Goal: Manage account settings

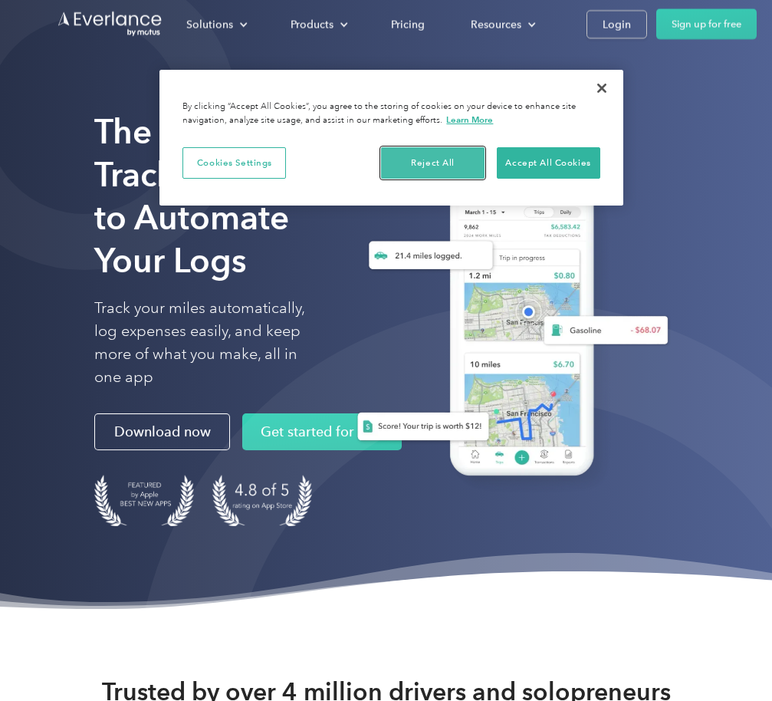
click at [435, 159] on button "Reject All" at bounding box center [432, 163] width 103 height 32
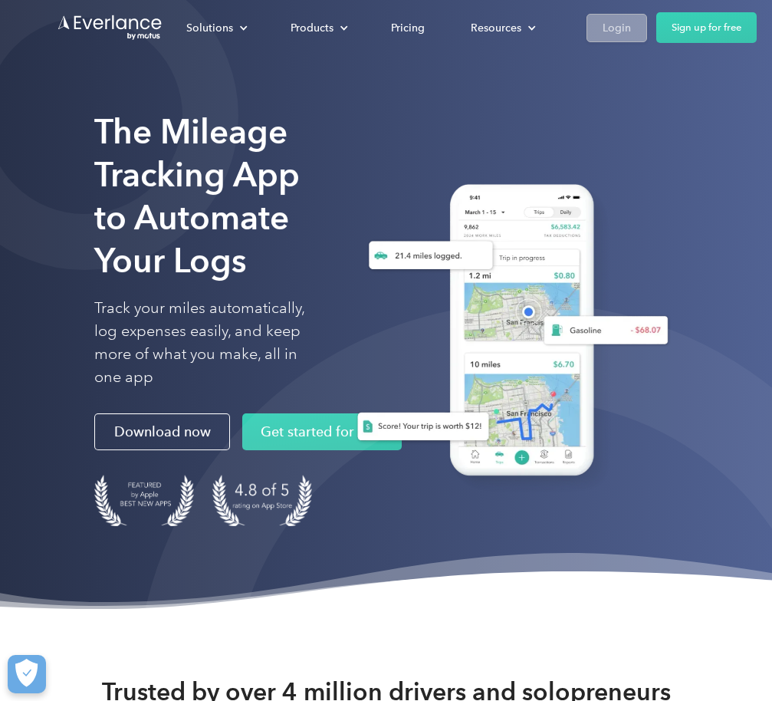
click at [612, 25] on div "Login" at bounding box center [616, 27] width 28 height 19
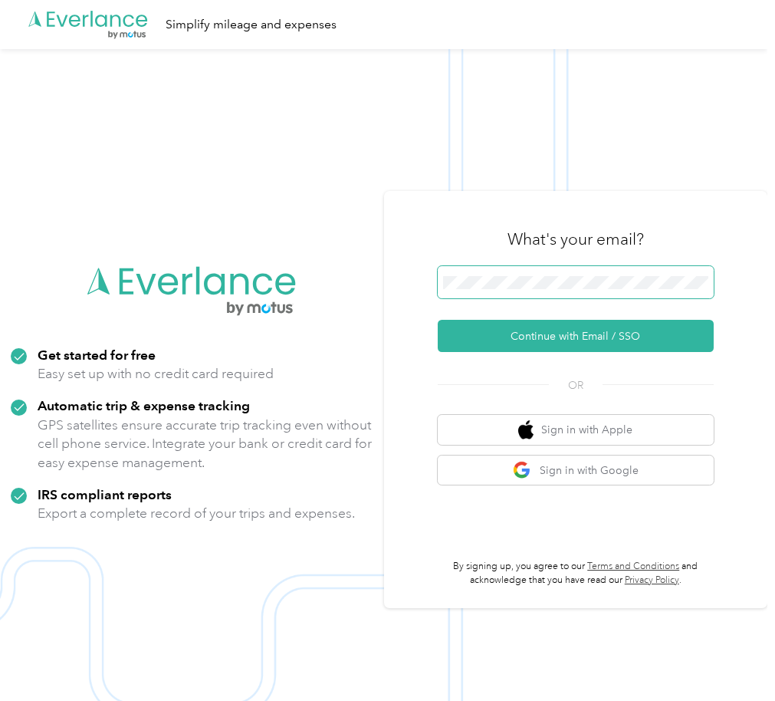
click at [575, 289] on span at bounding box center [576, 282] width 276 height 32
click at [564, 289] on span at bounding box center [576, 282] width 276 height 32
click at [530, 294] on span at bounding box center [576, 282] width 276 height 32
click at [438, 320] on button "Continue with Email / SSO" at bounding box center [576, 336] width 276 height 32
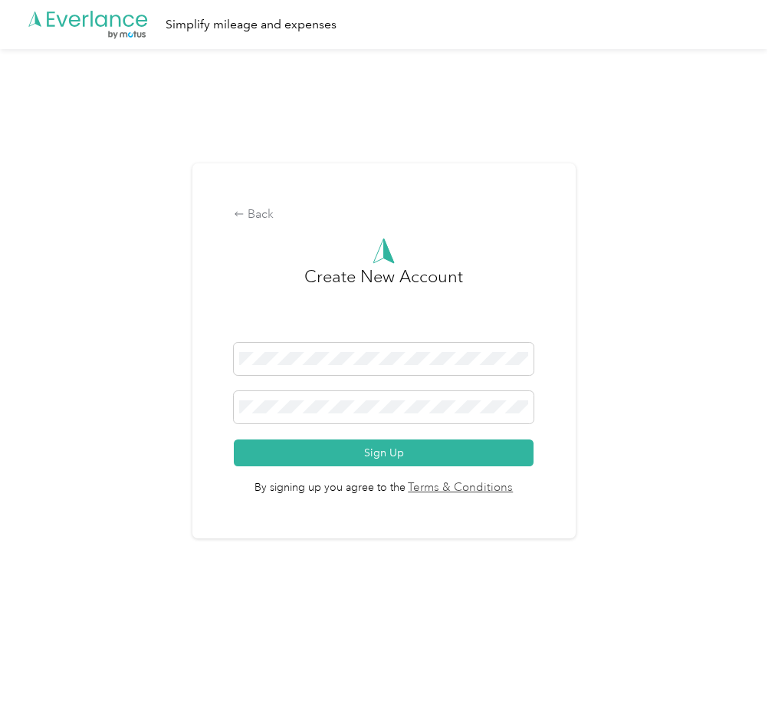
click at [103, 426] on div "Back Create New Account Sign Up By signing up you agree to the Terms & Conditio…" at bounding box center [383, 357] width 767 height 616
click at [263, 218] on div "Back" at bounding box center [383, 214] width 299 height 18
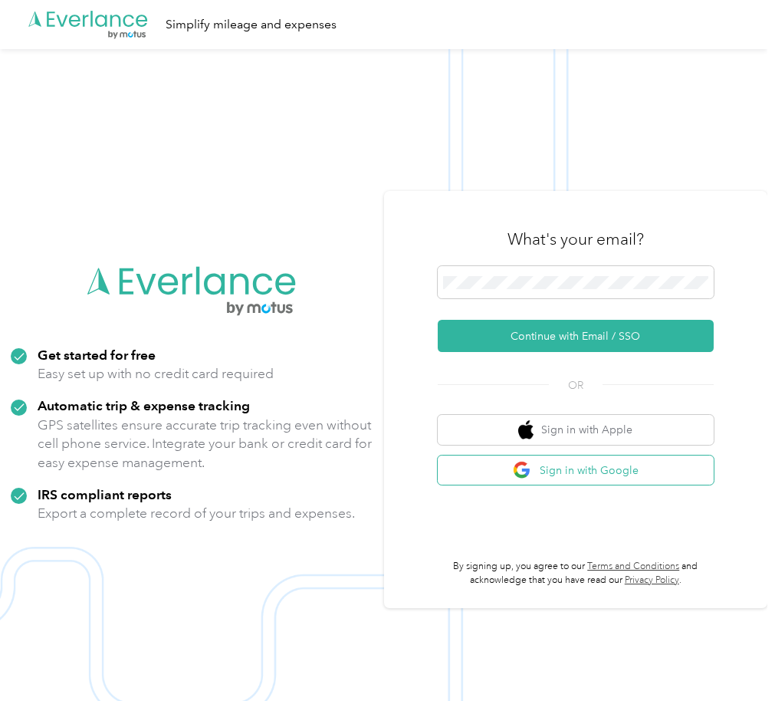
click at [579, 472] on button "Sign in with Google" at bounding box center [576, 470] width 276 height 30
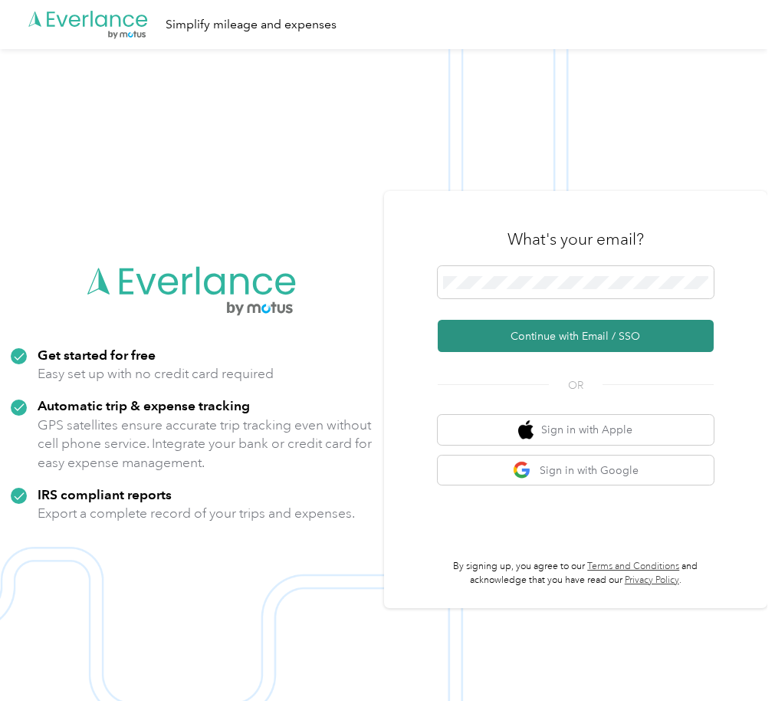
click at [595, 338] on button "Continue with Email / SSO" at bounding box center [576, 336] width 276 height 32
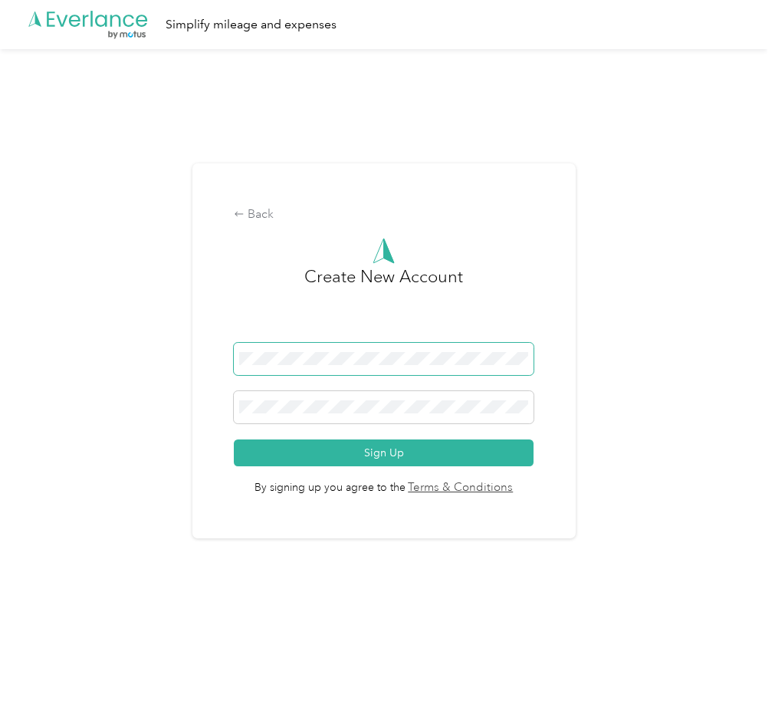
click at [226, 361] on div "Back Create New Account Sign Up By signing up you agree to the Terms & Conditio…" at bounding box center [383, 350] width 383 height 375
click at [234, 439] on button "Sign Up" at bounding box center [383, 452] width 299 height 27
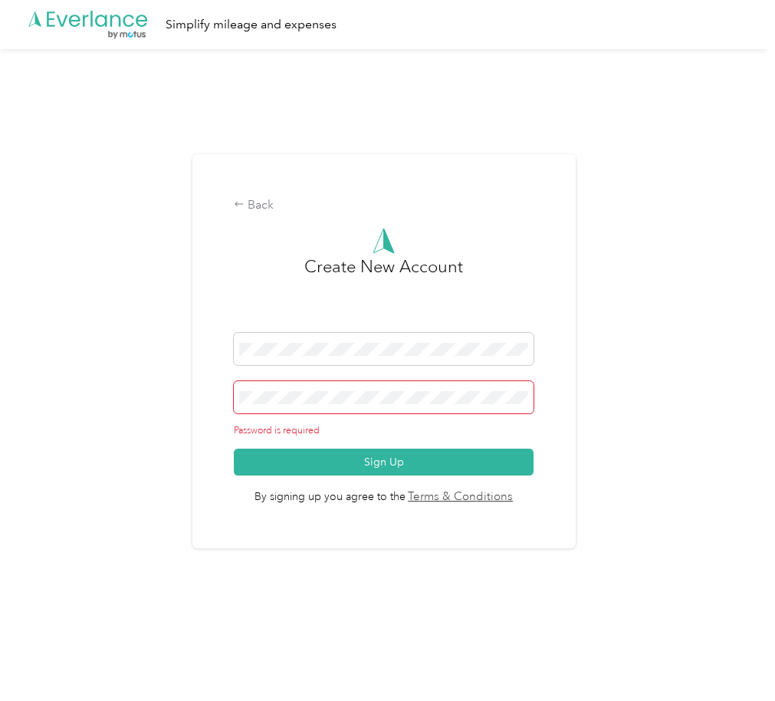
click at [193, 383] on div "Back Create New Account Password is required Sign Up By signing up you agree to…" at bounding box center [383, 357] width 767 height 616
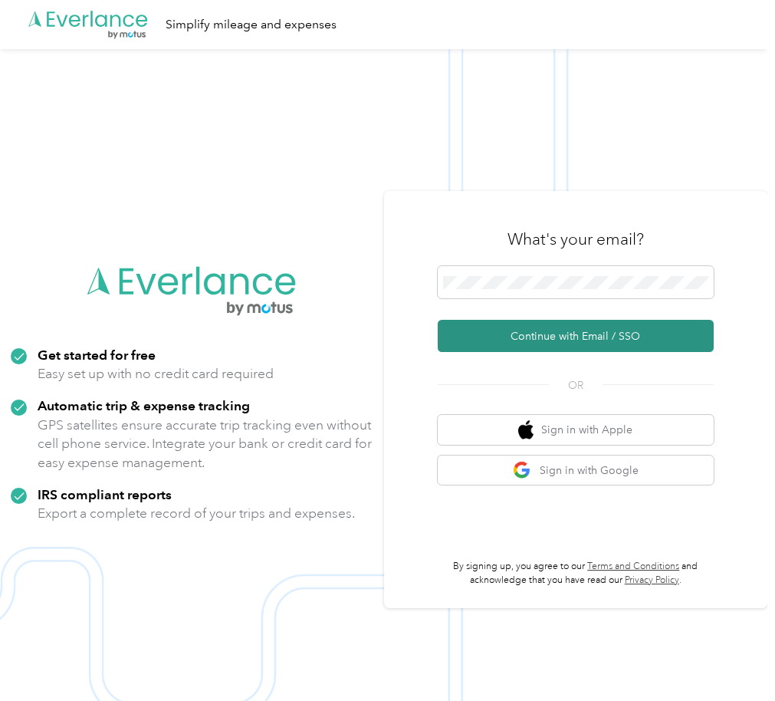
click at [584, 333] on button "Continue with Email / SSO" at bounding box center [576, 336] width 276 height 32
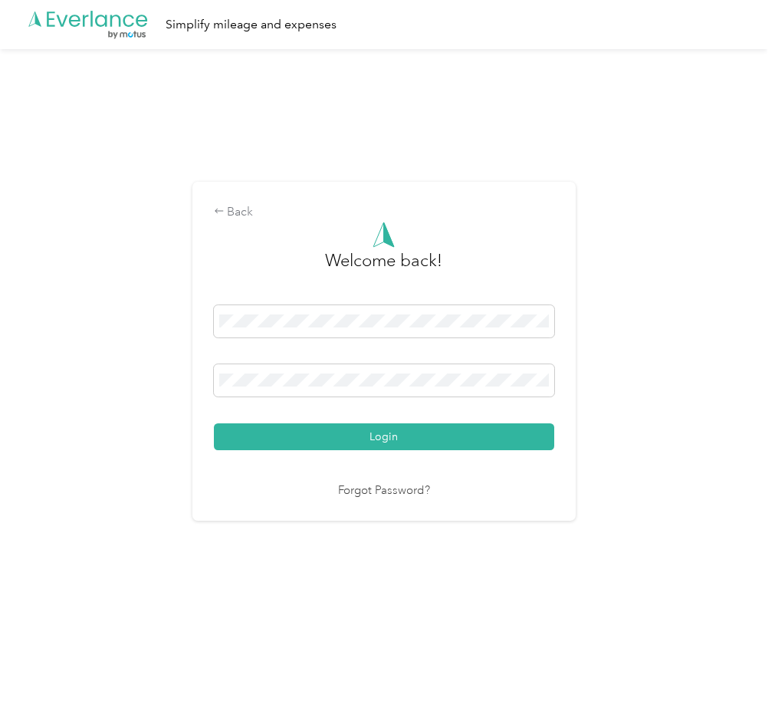
click at [94, 354] on div "Back Welcome back! Login Forgot Password?" at bounding box center [383, 357] width 767 height 616
click at [268, 390] on span at bounding box center [384, 380] width 340 height 32
click at [214, 423] on button "Login" at bounding box center [384, 436] width 340 height 27
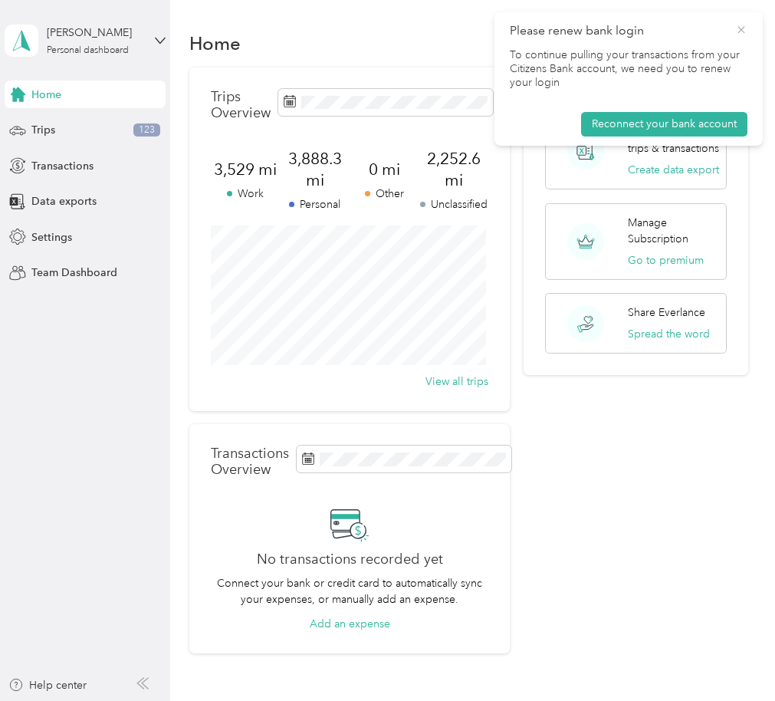
click at [744, 30] on icon at bounding box center [741, 30] width 12 height 14
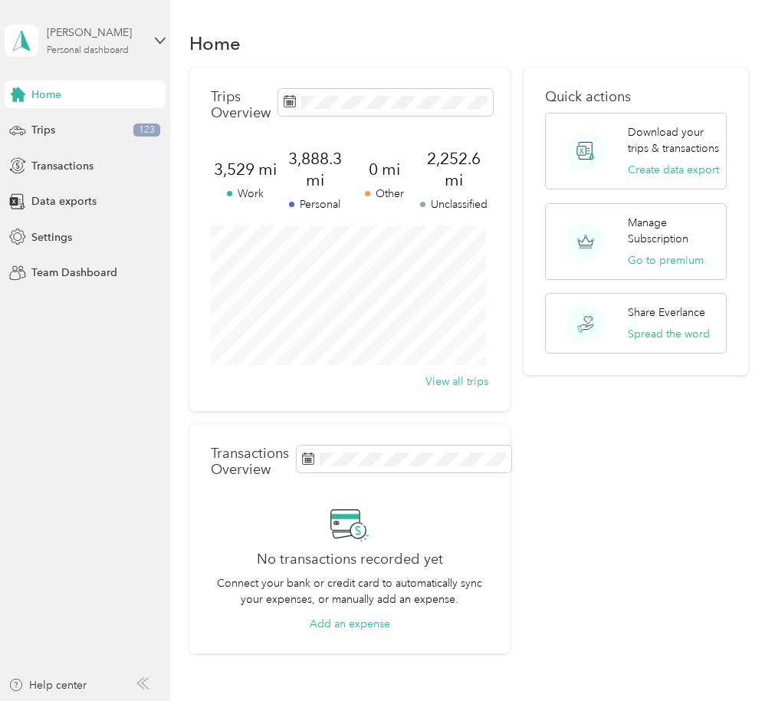
click at [126, 28] on div "[PERSON_NAME]" at bounding box center [95, 33] width 96 height 16
click at [307, 41] on div "Home" at bounding box center [469, 43] width 560 height 32
click at [59, 235] on span "Settings" at bounding box center [51, 237] width 41 height 16
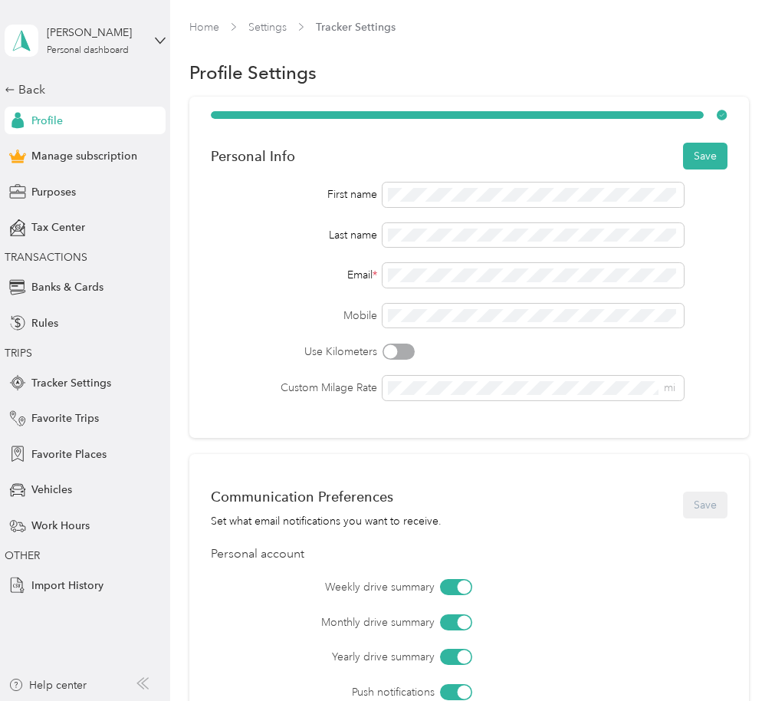
click at [255, 287] on div "First name Last name Email * Mobile Use Kilometers Custom Milage Rate mi" at bounding box center [469, 291] width 517 height 218
click at [701, 157] on button "Save" at bounding box center [705, 156] width 44 height 27
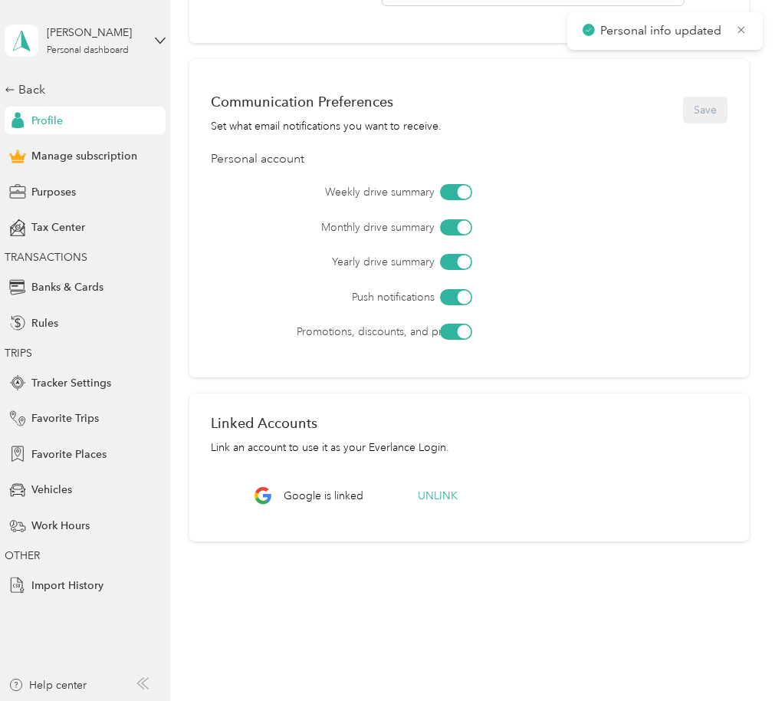
scroll to position [402, 0]
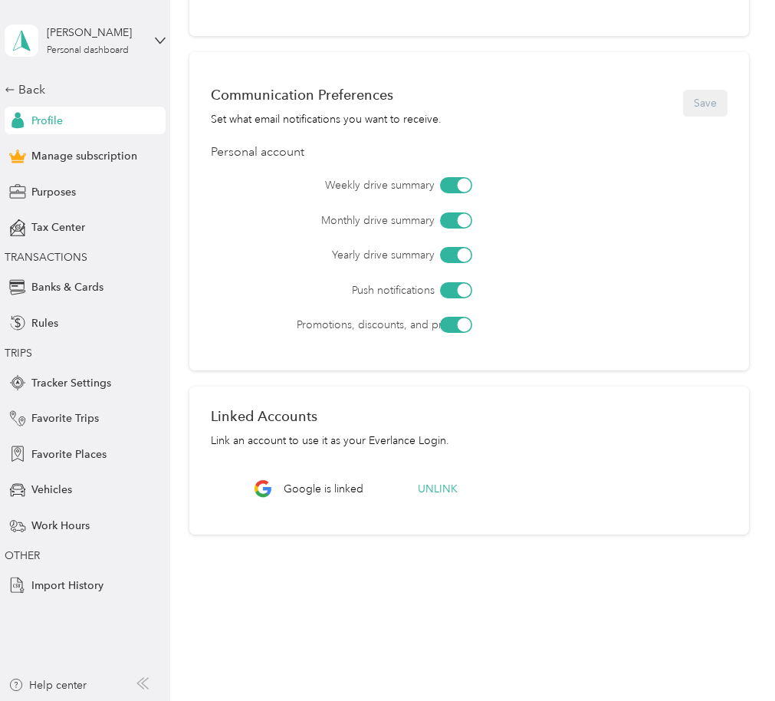
click at [330, 488] on span "Google is linked" at bounding box center [324, 489] width 80 height 16
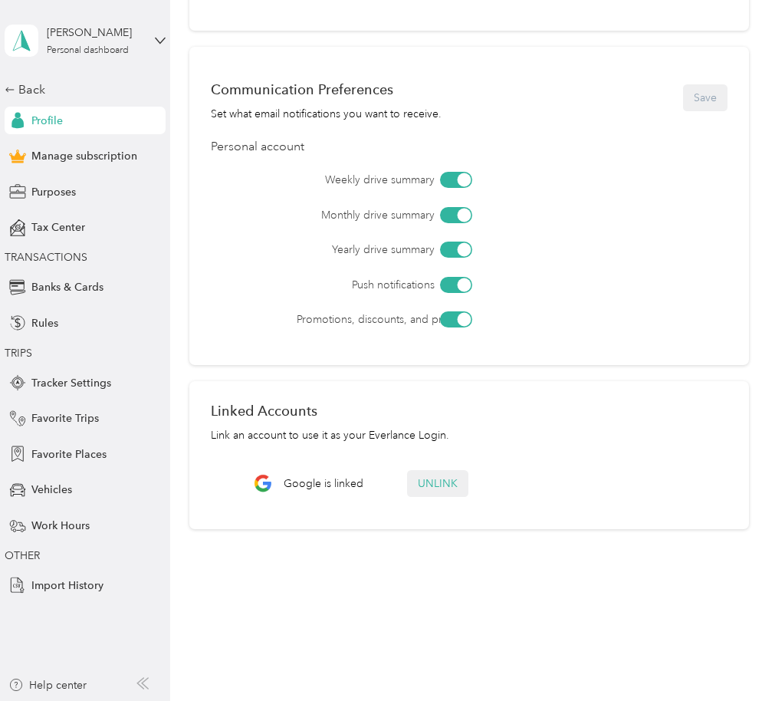
click at [434, 481] on button "Unlink" at bounding box center [437, 483] width 61 height 27
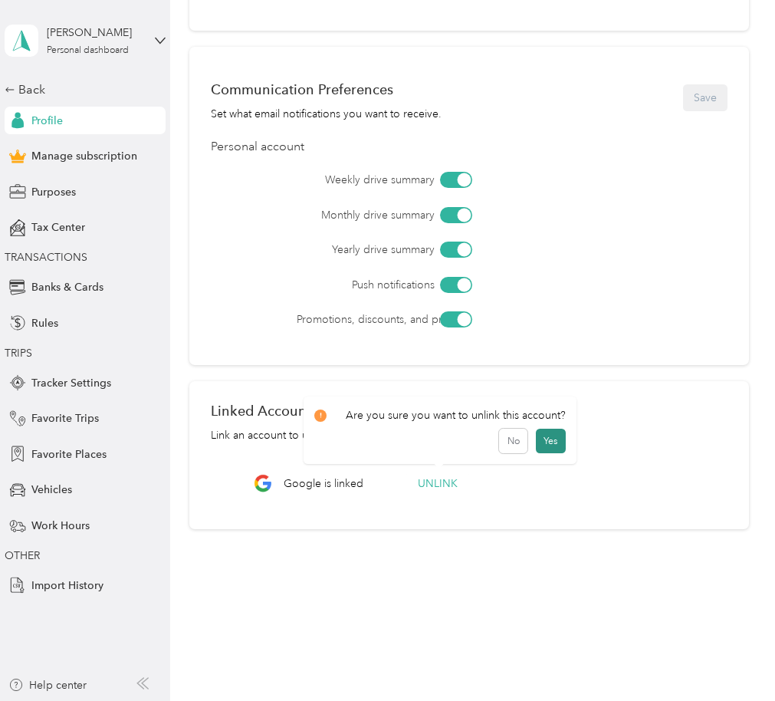
click at [554, 443] on button "Yes" at bounding box center [551, 440] width 30 height 25
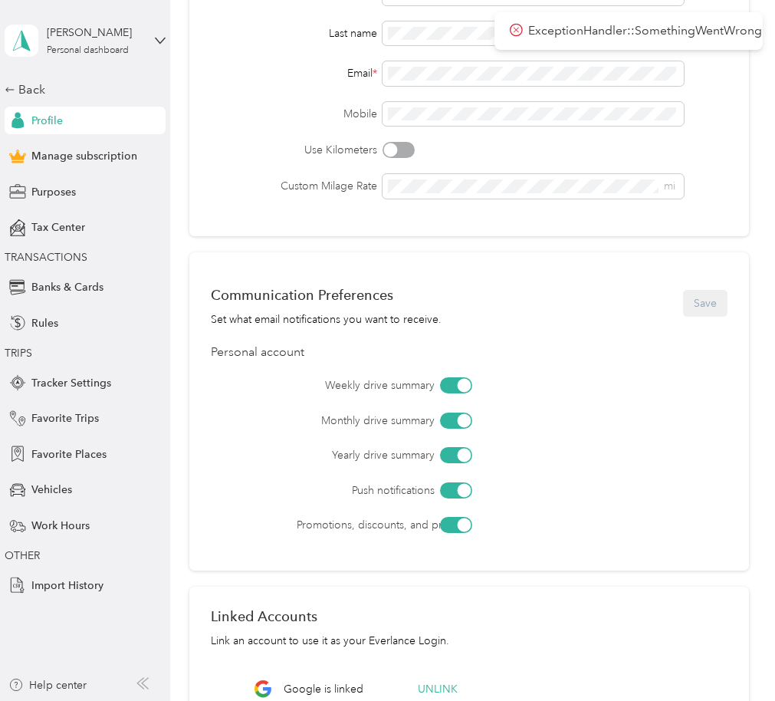
scroll to position [0, 0]
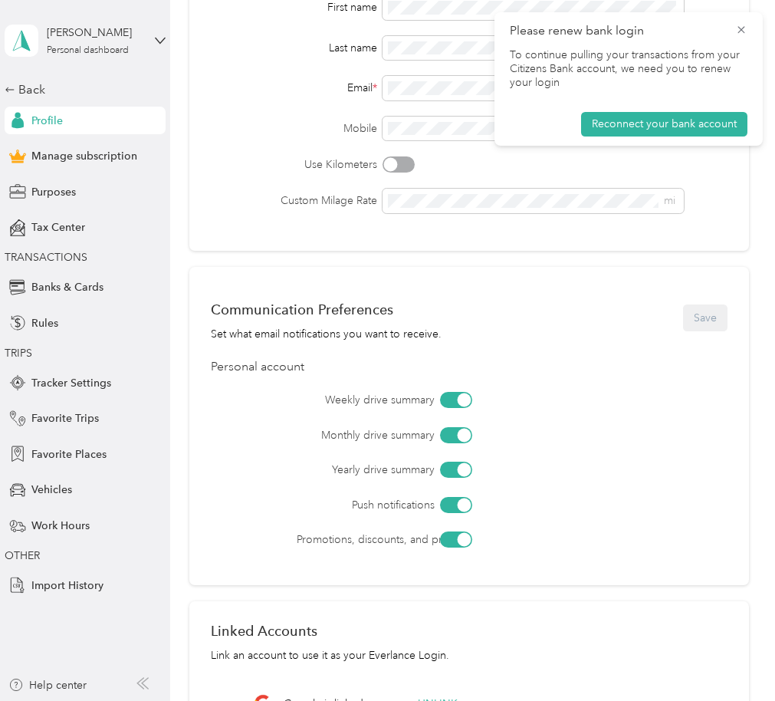
scroll to position [407, 0]
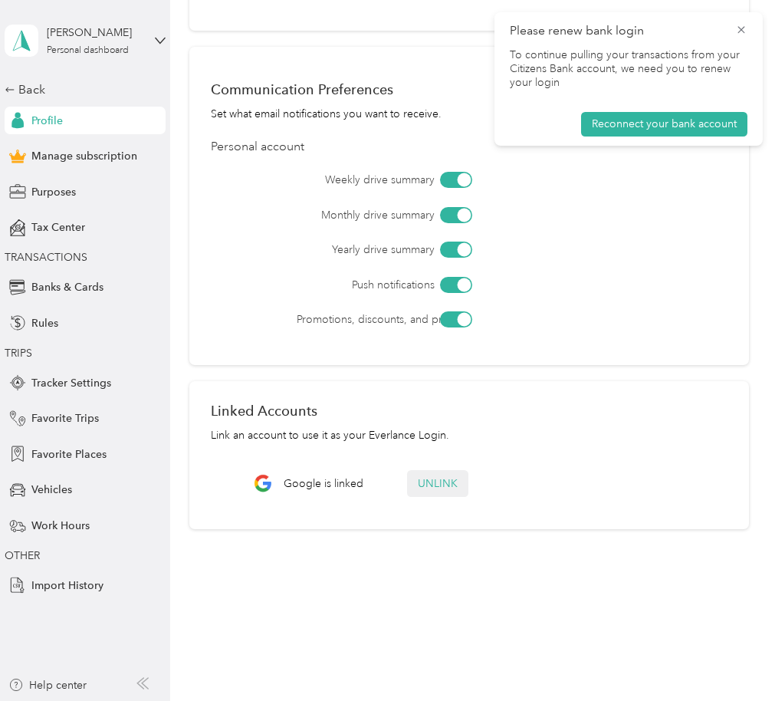
click at [434, 485] on button "Unlink" at bounding box center [437, 483] width 61 height 27
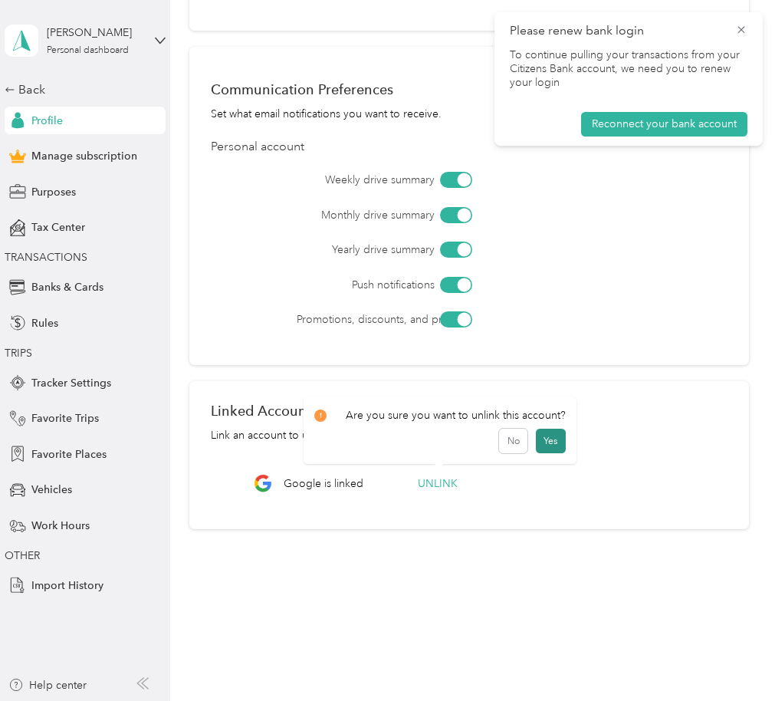
click at [556, 435] on button "Yes" at bounding box center [551, 440] width 30 height 25
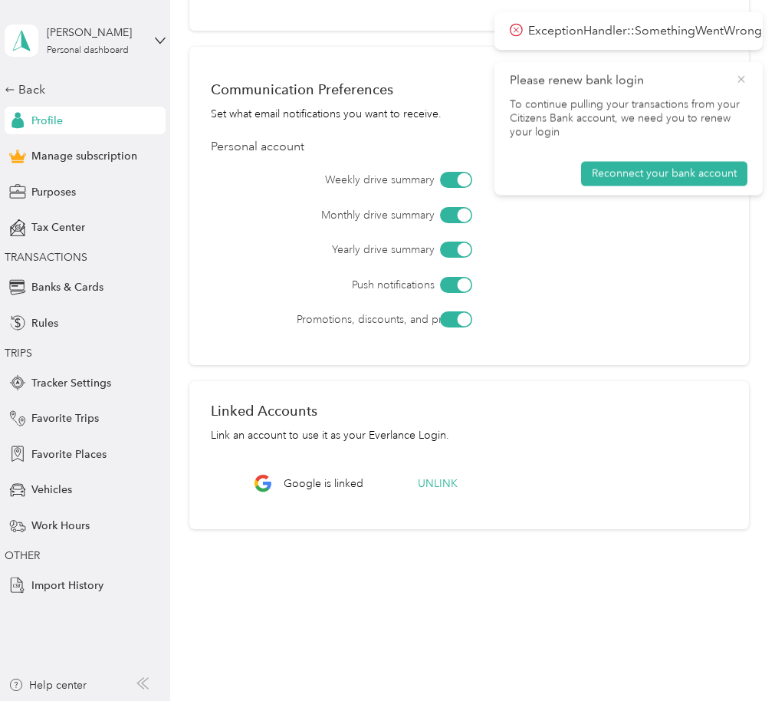
click at [740, 77] on icon at bounding box center [741, 79] width 12 height 14
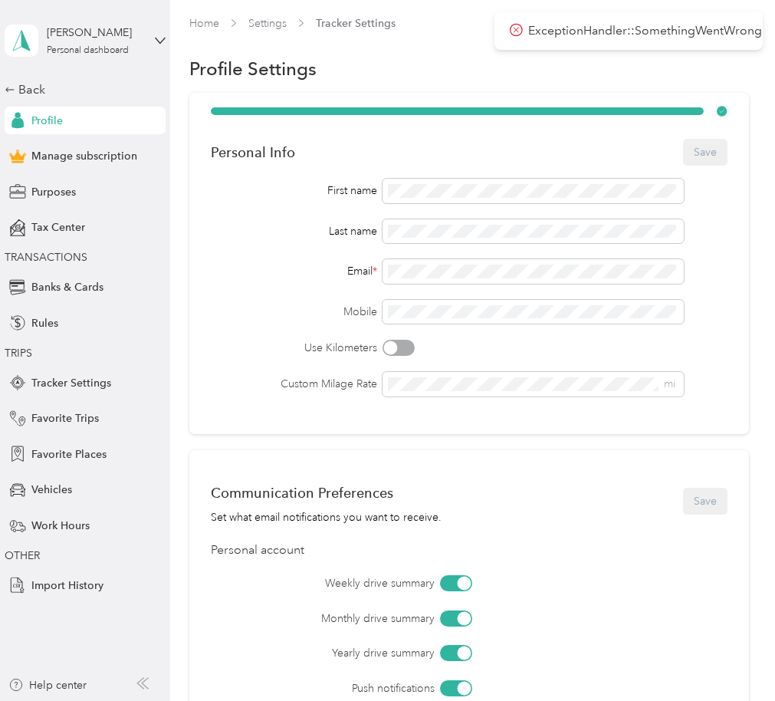
scroll to position [0, 0]
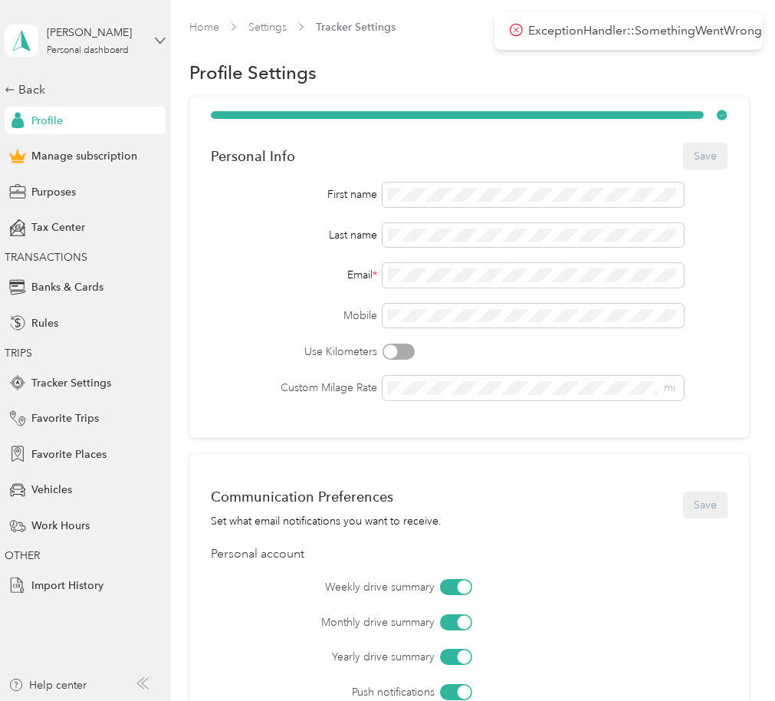
click at [157, 40] on icon at bounding box center [160, 40] width 9 height 5
click at [224, 58] on body "ExceptionHandler::SomethingWentWrong Justin Murray Personal dashboard Back Prof…" at bounding box center [383, 350] width 767 height 701
click at [267, 28] on link "Settings" at bounding box center [267, 27] width 38 height 13
click at [37, 91] on div "Back" at bounding box center [81, 89] width 153 height 18
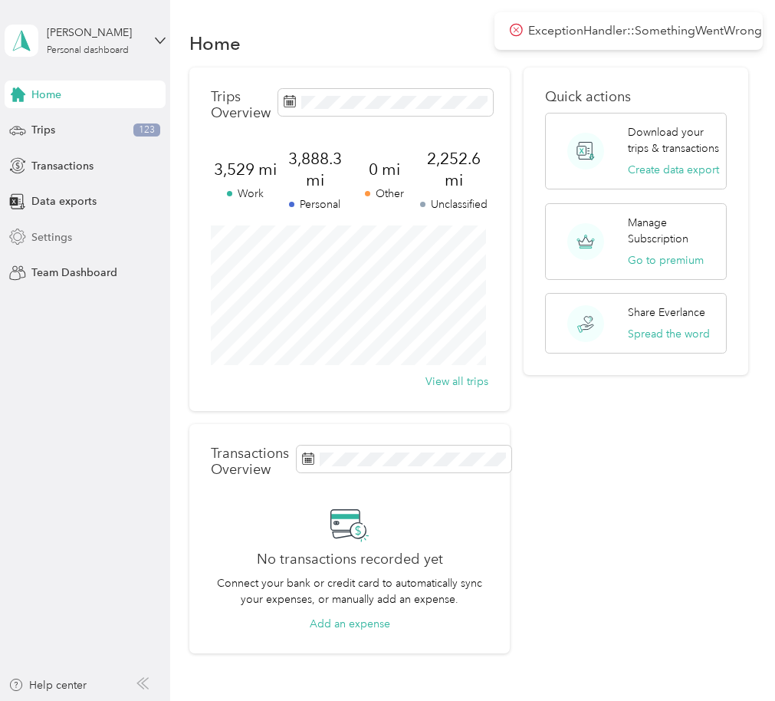
click at [67, 242] on span "Settings" at bounding box center [51, 237] width 41 height 16
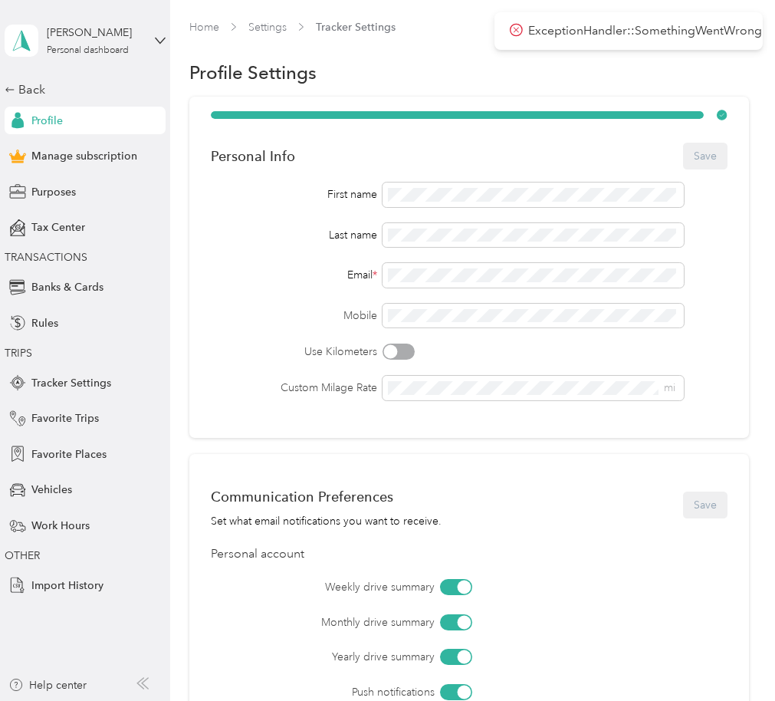
click at [301, 257] on div "First name Last name Email * Mobile Use Kilometers Custom Milage Rate mi" at bounding box center [469, 291] width 517 height 218
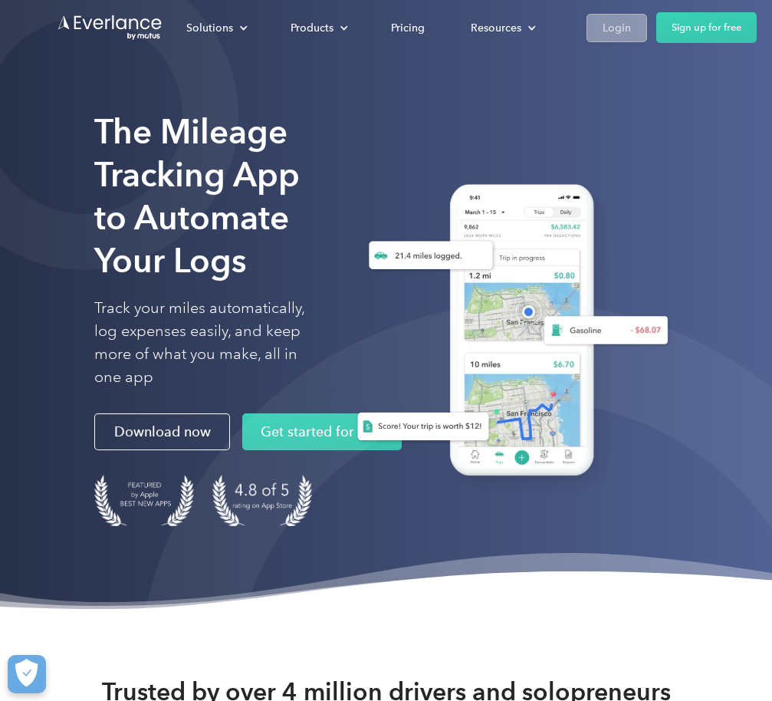
click at [619, 17] on link "Login" at bounding box center [616, 28] width 61 height 28
